Goal: Task Accomplishment & Management: Manage account settings

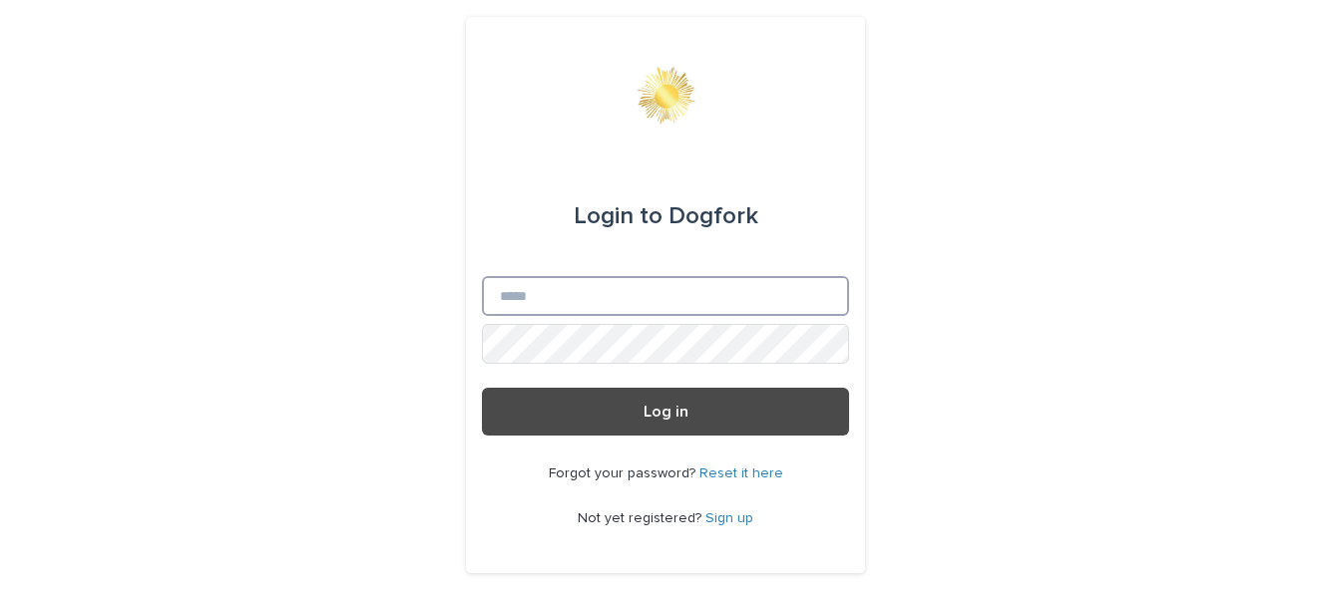
click at [778, 316] on input "Email" at bounding box center [665, 296] width 367 height 40
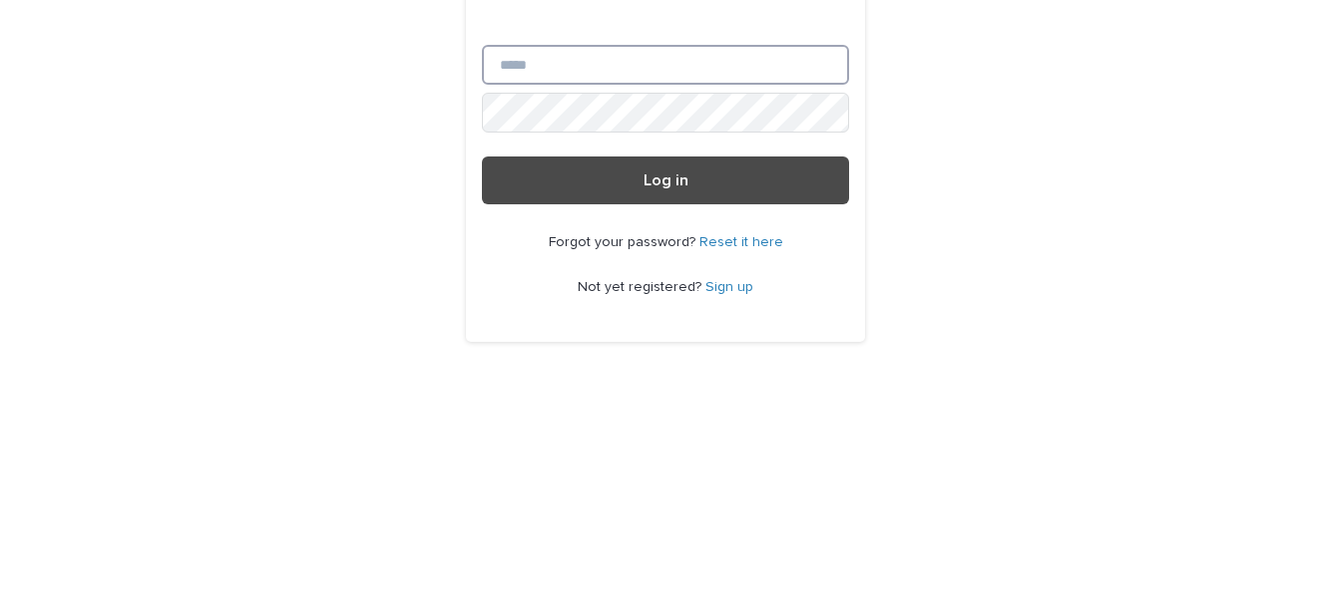
click at [802, 316] on input "Email" at bounding box center [665, 296] width 367 height 40
type input "**********"
click at [482, 388] on button "Log in" at bounding box center [665, 412] width 367 height 48
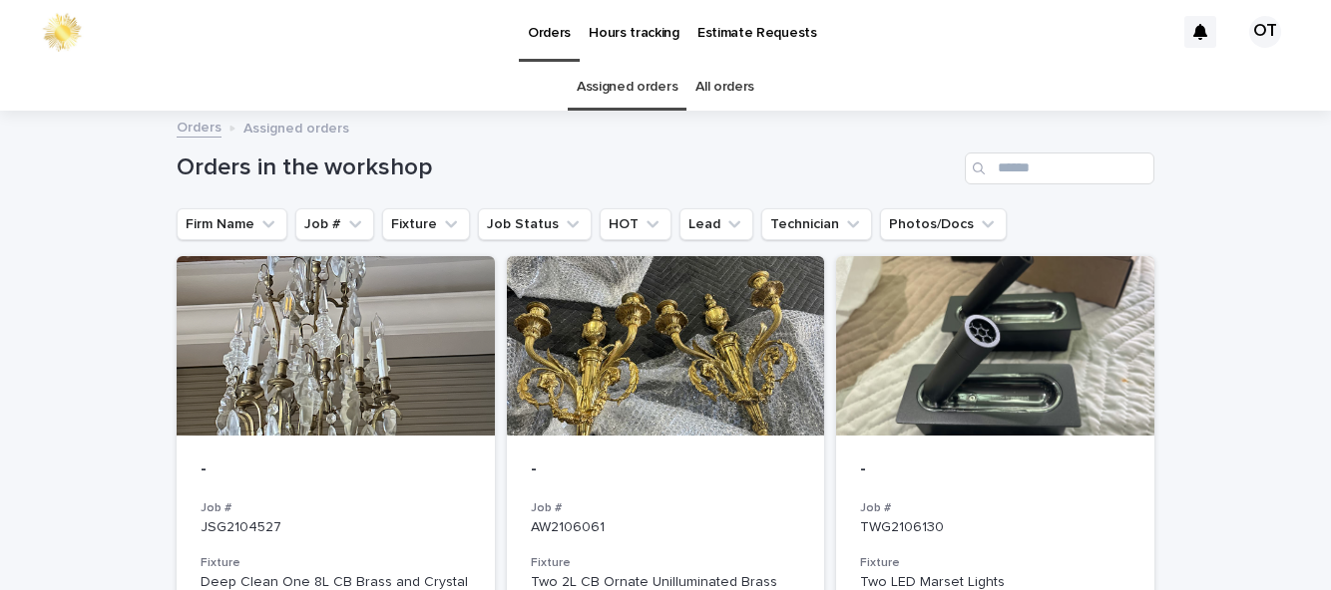
scroll to position [11, 0]
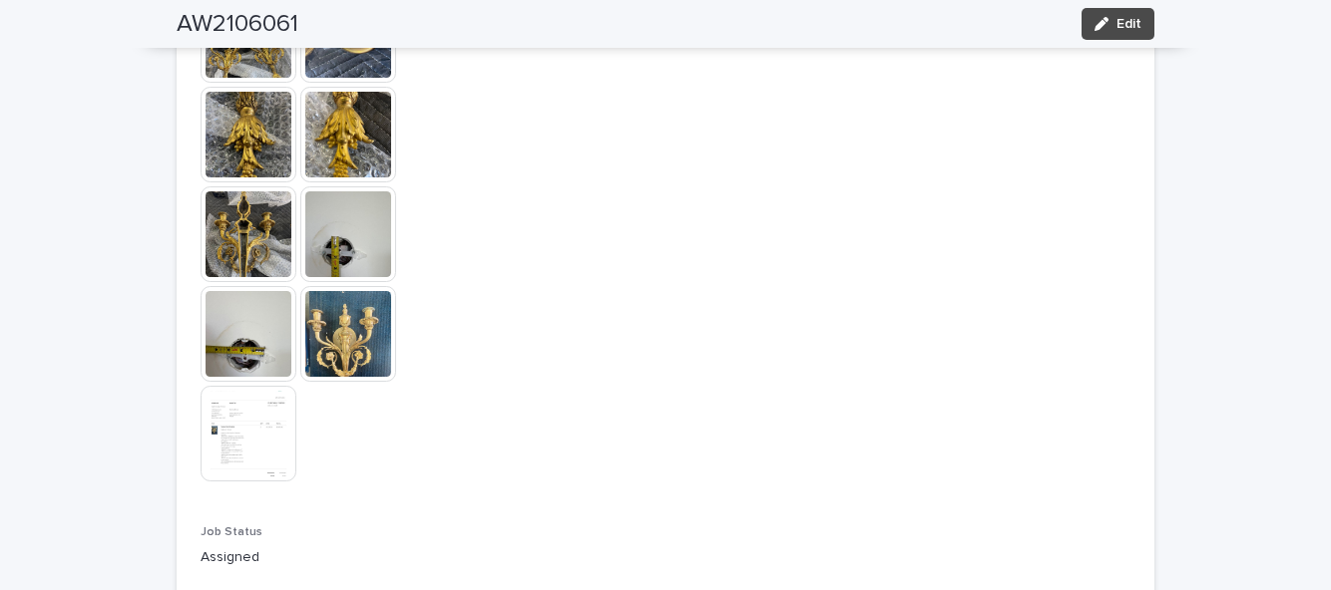
scroll to position [1187, 0]
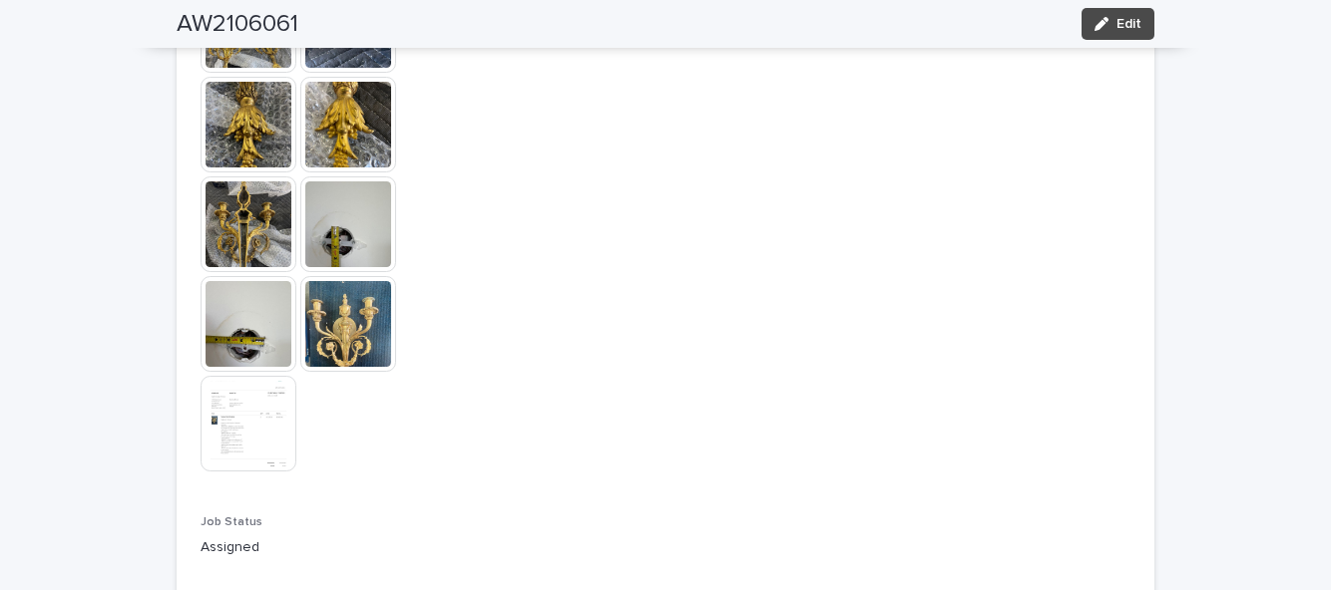
click at [335, 318] on img at bounding box center [348, 324] width 96 height 96
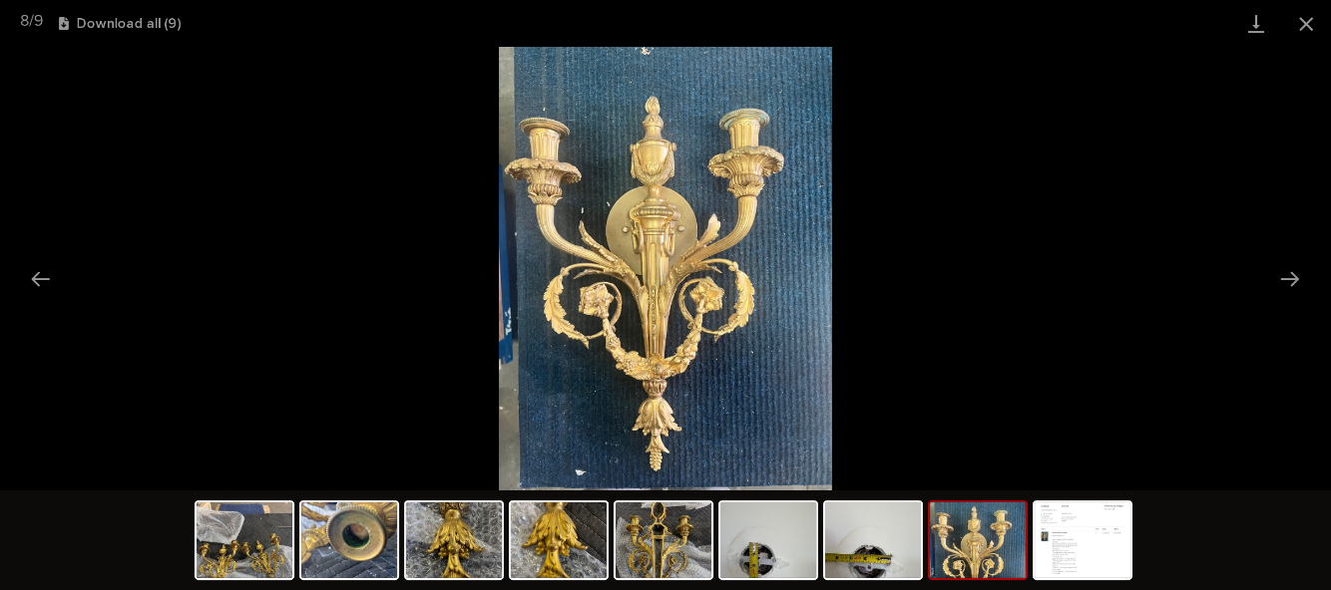
click at [1300, 31] on button "Close gallery" at bounding box center [1306, 23] width 50 height 47
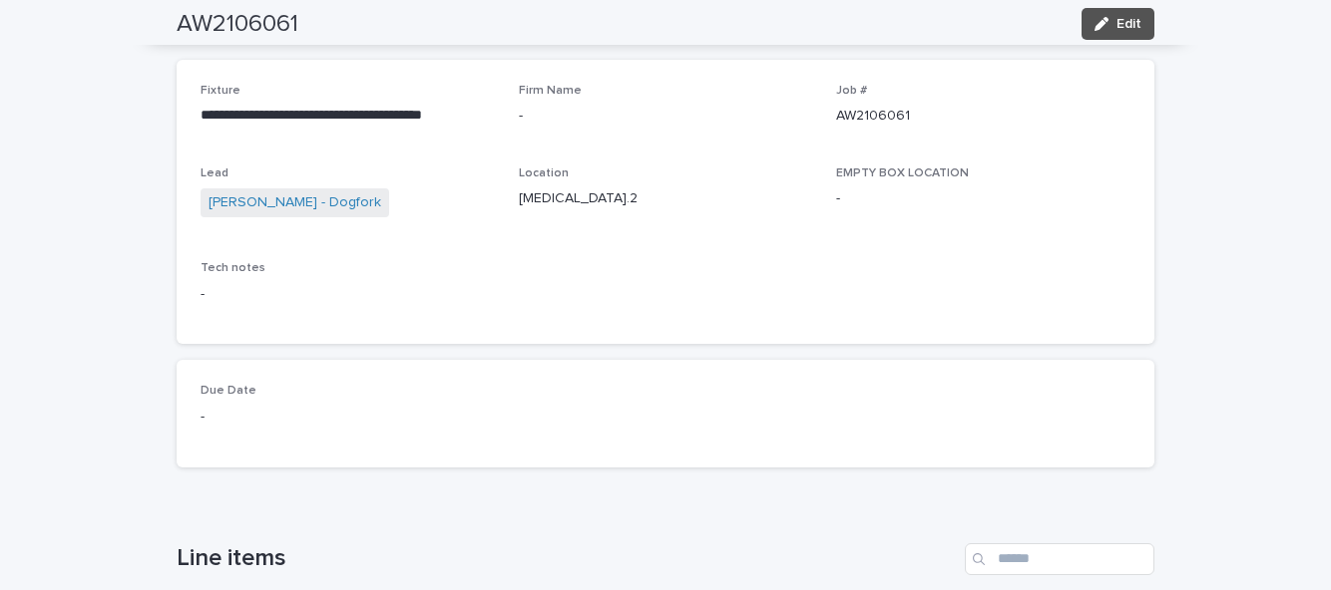
scroll to position [0, 0]
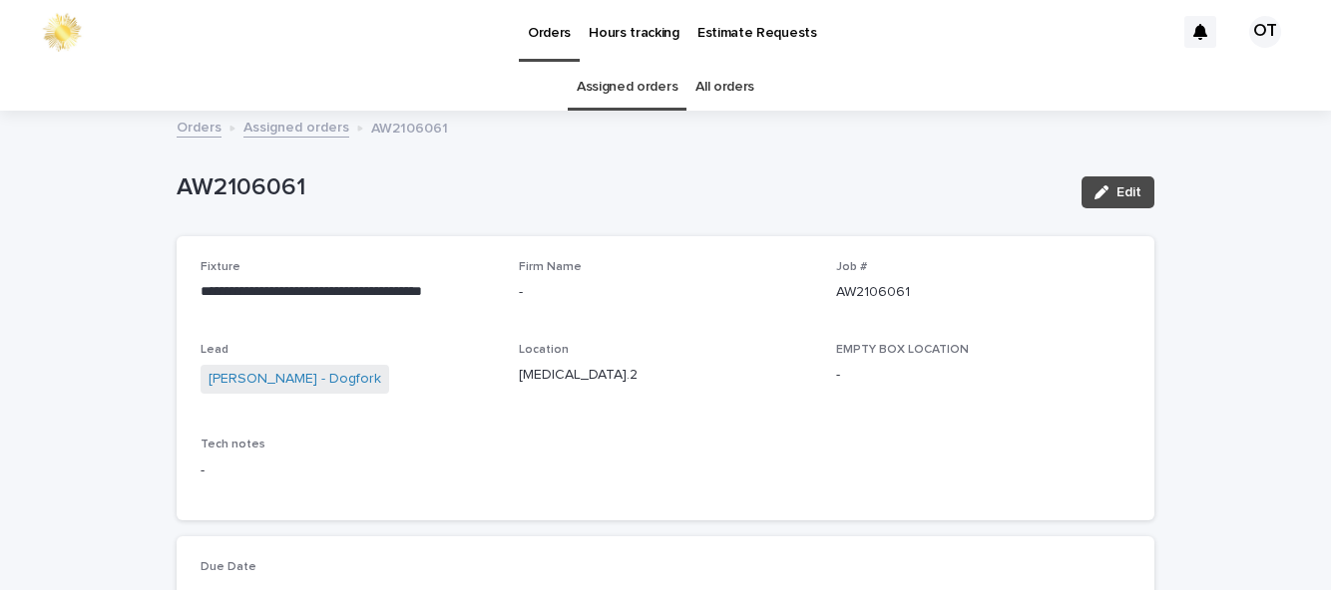
click at [666, 90] on link "Assigned orders" at bounding box center [627, 87] width 101 height 47
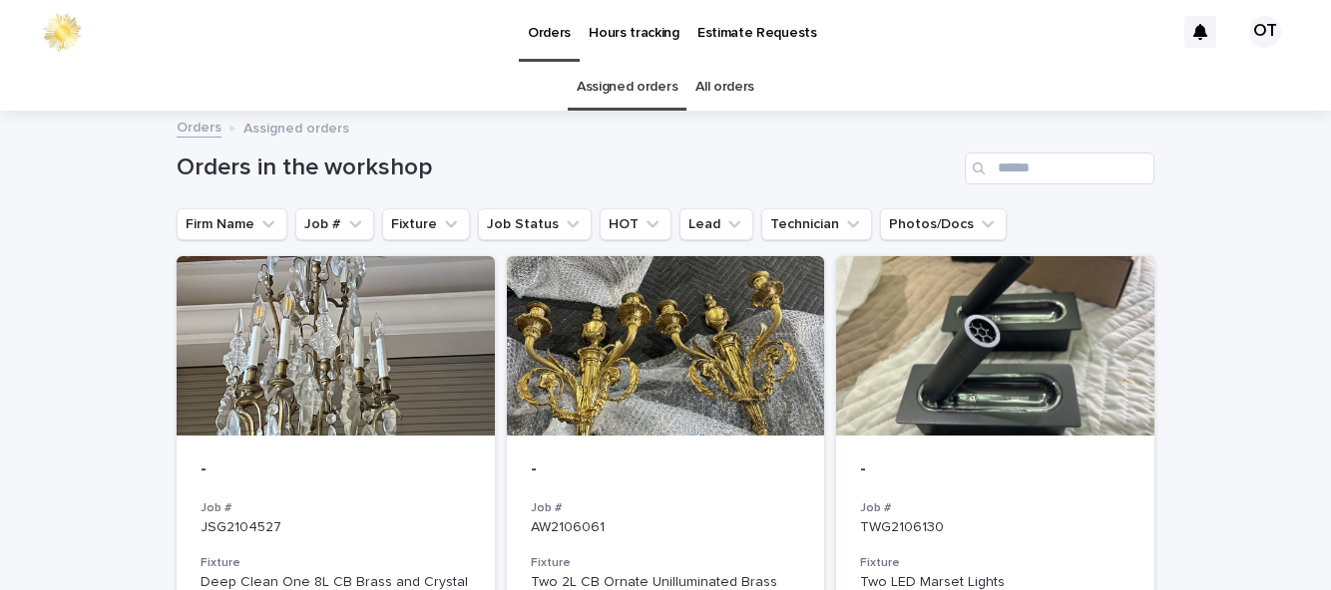
click at [725, 387] on div at bounding box center [666, 346] width 318 height 180
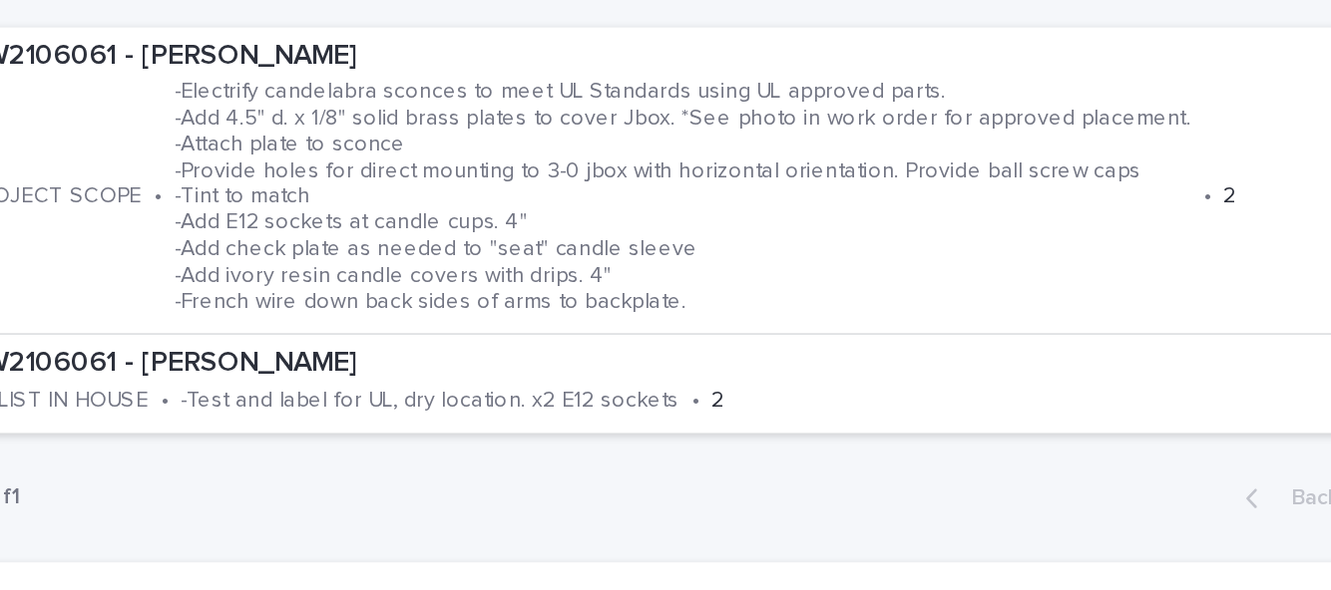
scroll to position [533, 0]
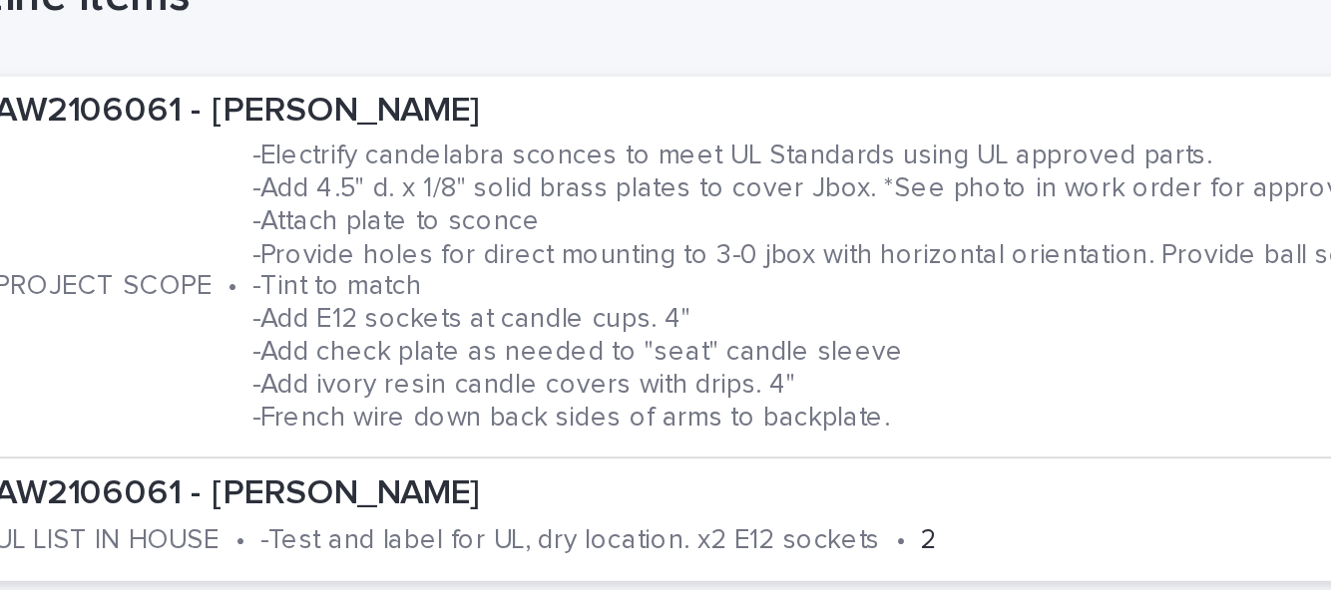
click at [191, 465] on p "AW2106061 - Amy Weaver" at bounding box center [552, 459] width 734 height 22
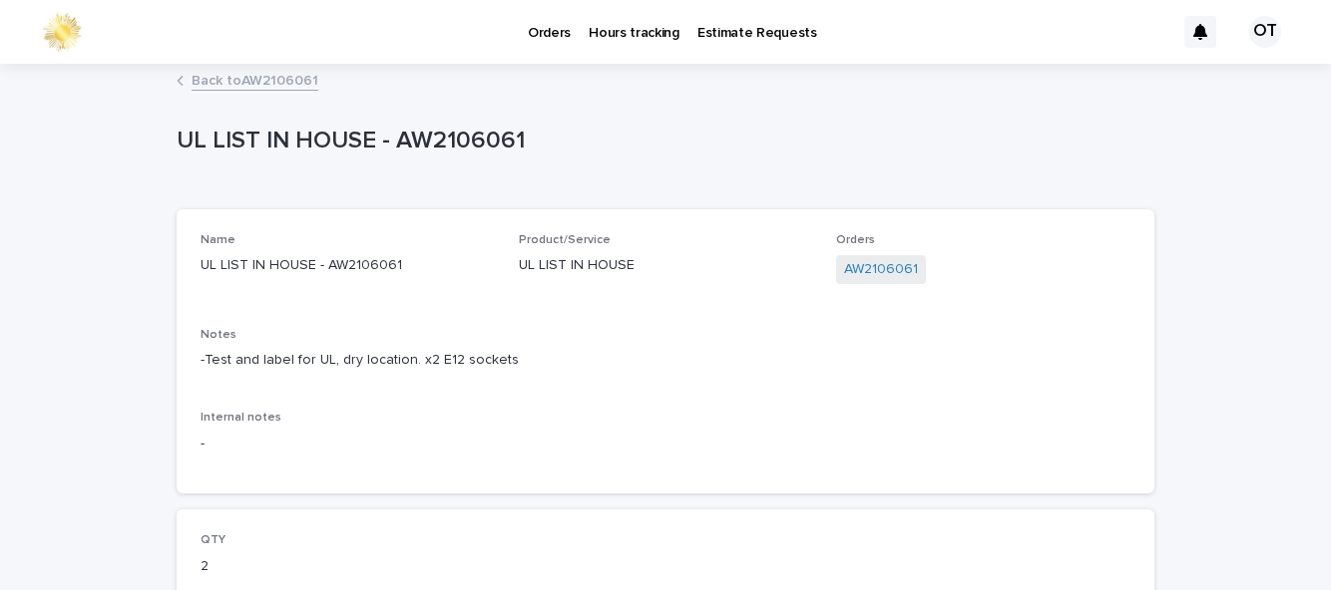
click at [204, 77] on link "Back to AW2106061" at bounding box center [255, 79] width 127 height 23
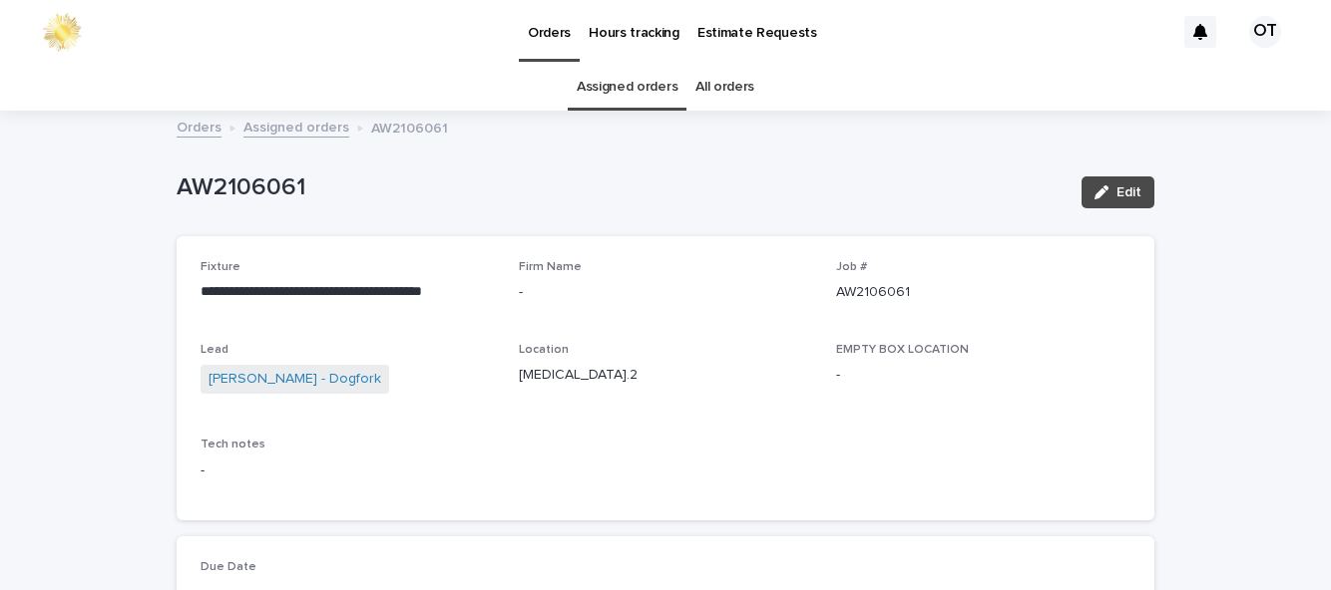
click at [634, 90] on link "Assigned orders" at bounding box center [627, 87] width 101 height 47
